Goal: Information Seeking & Learning: Learn about a topic

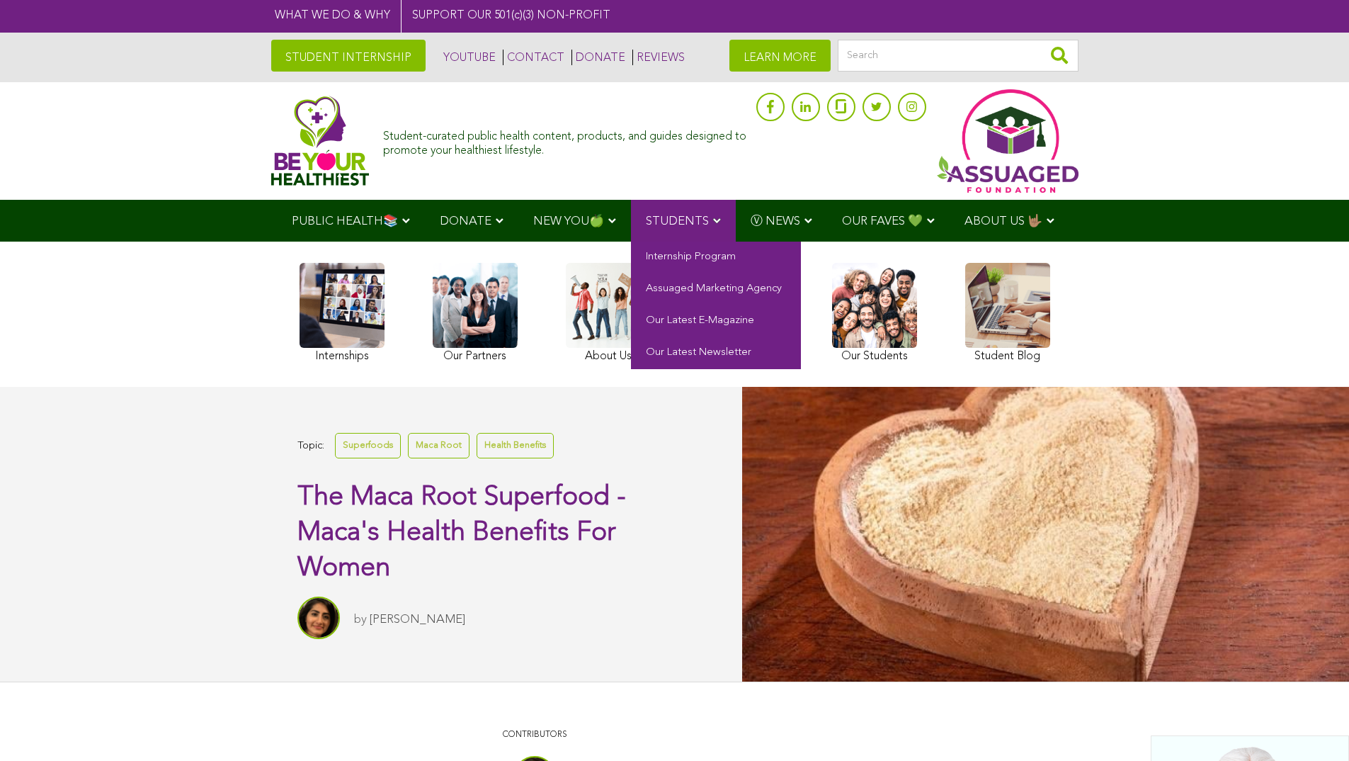
click at [669, 221] on span "STUDENTS" at bounding box center [677, 221] width 63 height 12
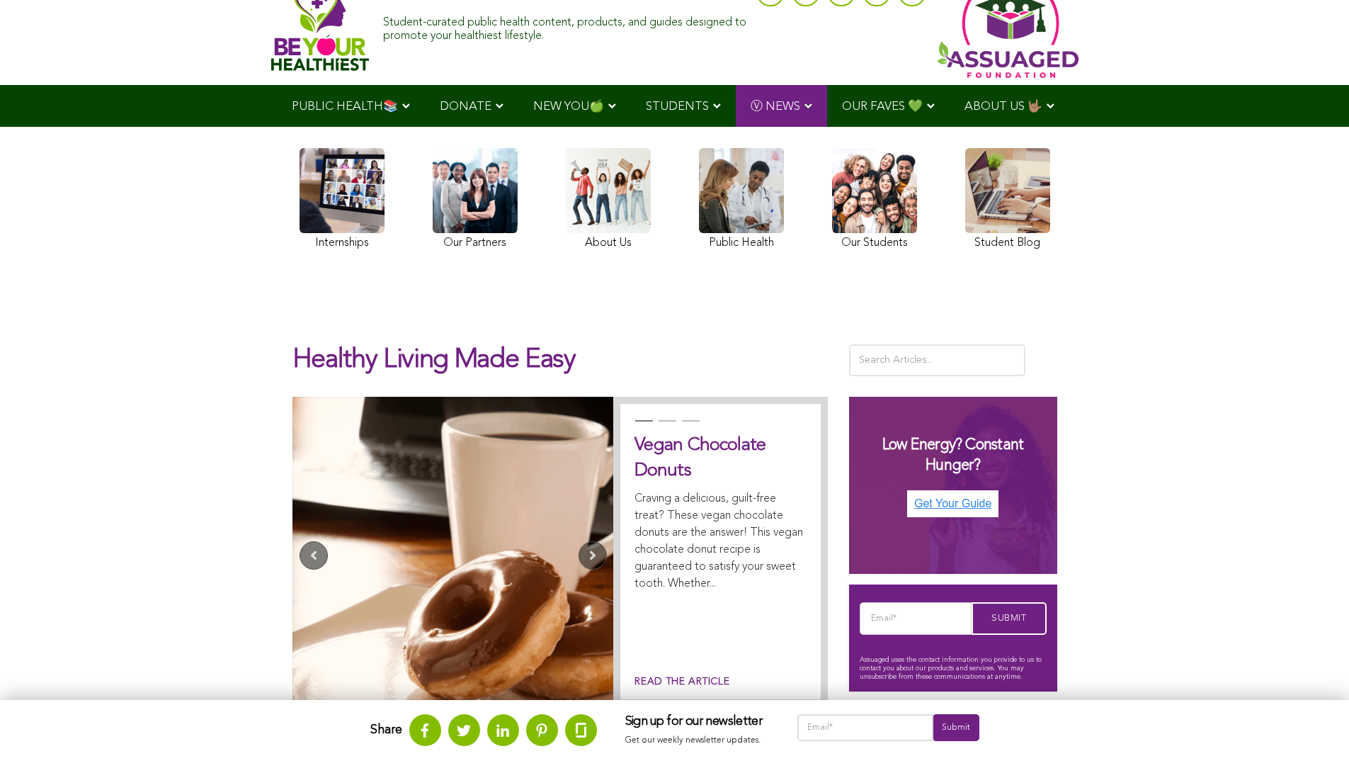
scroll to position [142, 0]
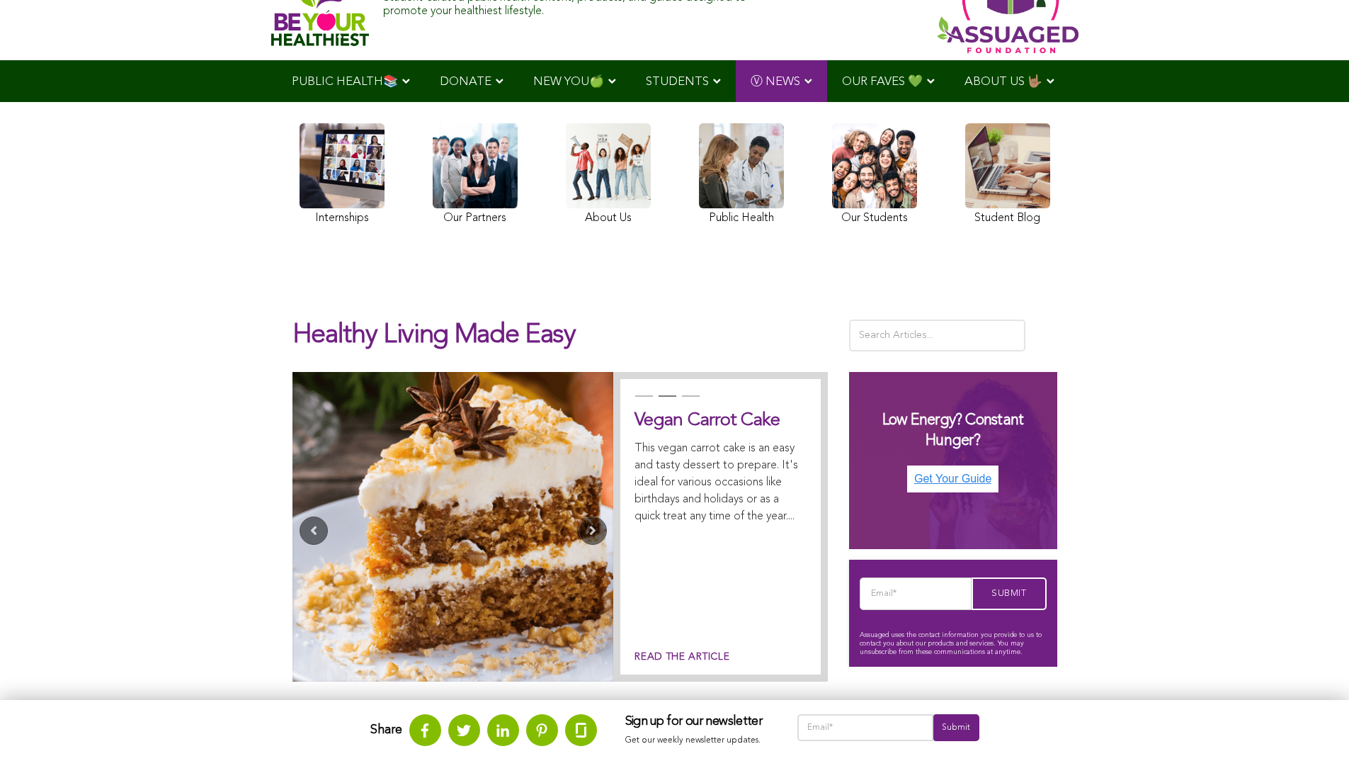
click at [437, 123] on link at bounding box center [475, 176] width 85 height 106
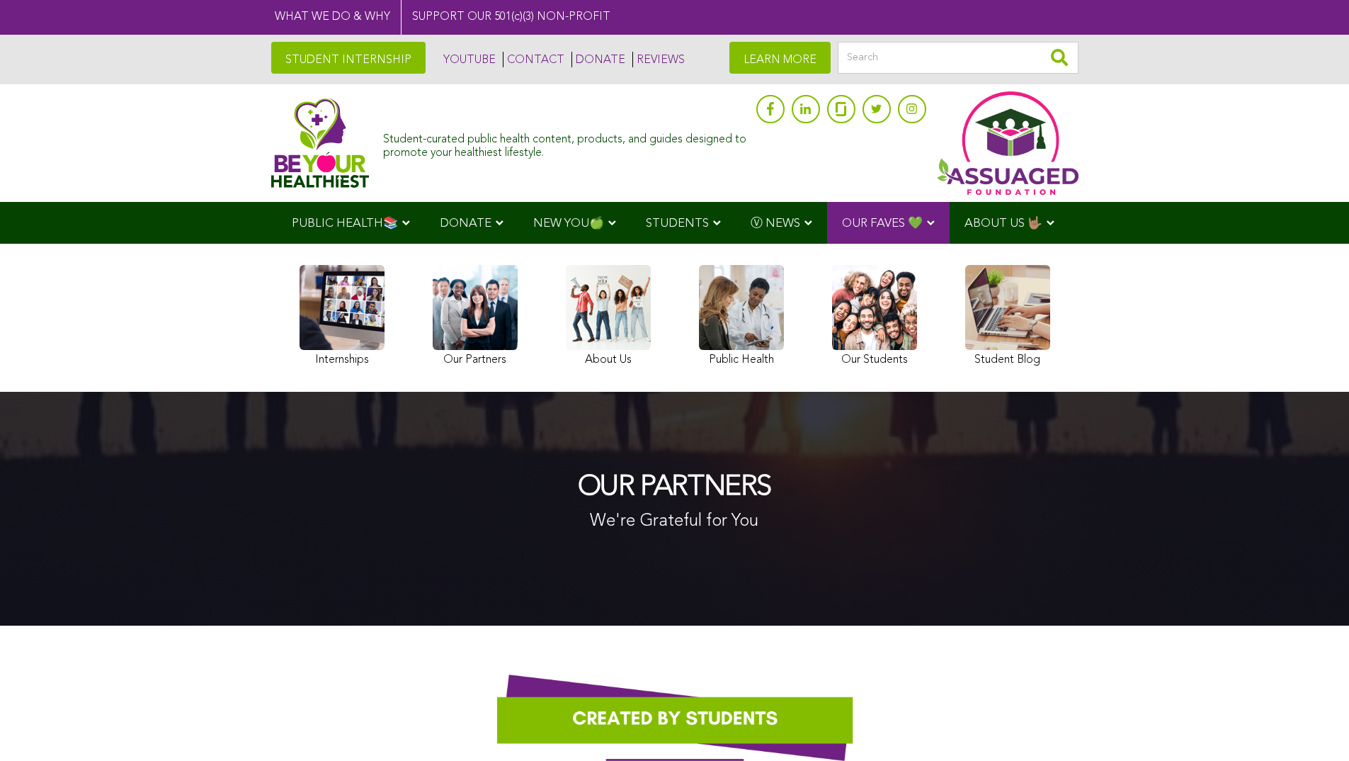
click at [785, 50] on link "LEARN MORE" at bounding box center [780, 58] width 101 height 32
